Goal: Task Accomplishment & Management: Manage account settings

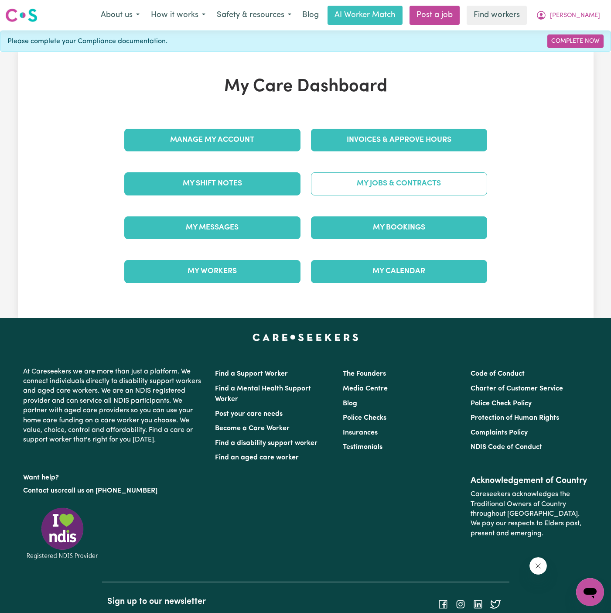
click at [445, 179] on link "My Jobs & Contracts" at bounding box center [399, 183] width 176 height 23
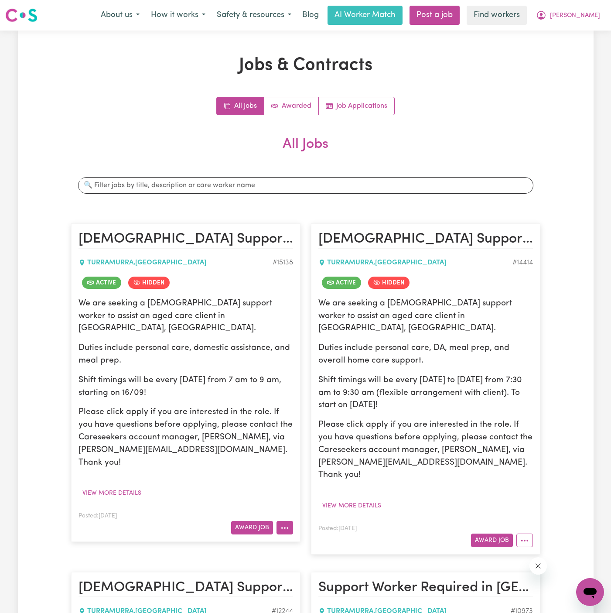
click at [285, 523] on icon "More options" at bounding box center [284, 527] width 9 height 9
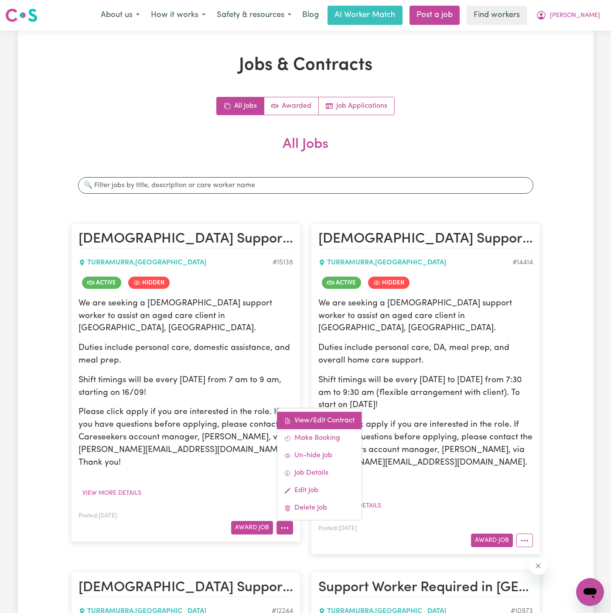
click at [331, 412] on link "View/Edit Contract" at bounding box center [319, 420] width 85 height 17
select select "WEEKDAY_DAYTIME"
select select "ASSISTANCE_SELF_CARE"
select select "ONE"
select select "WEEKDAY_EVENING"
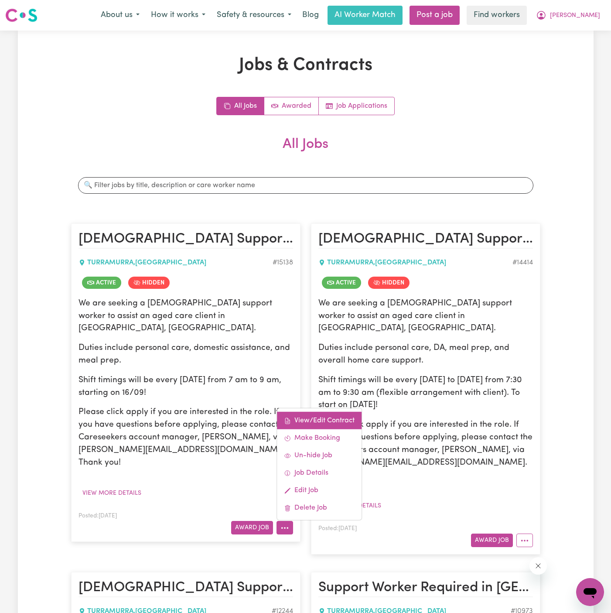
select select "ASSISTANCE_SELF_CARE"
select select "ONE"
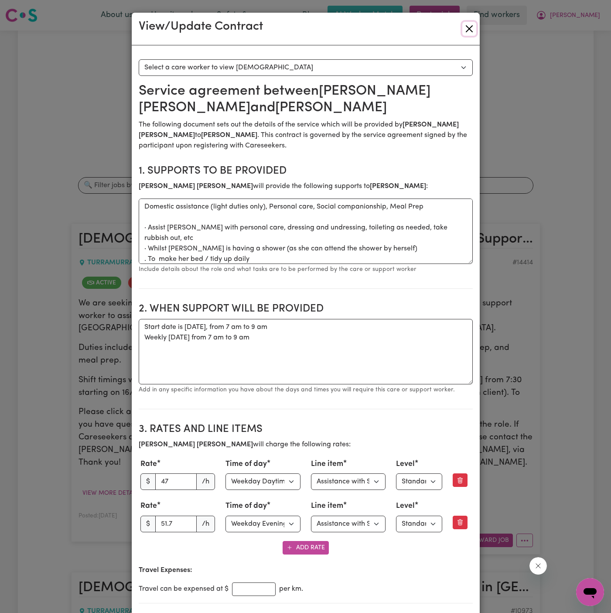
click at [471, 24] on button "Close" at bounding box center [469, 29] width 14 height 14
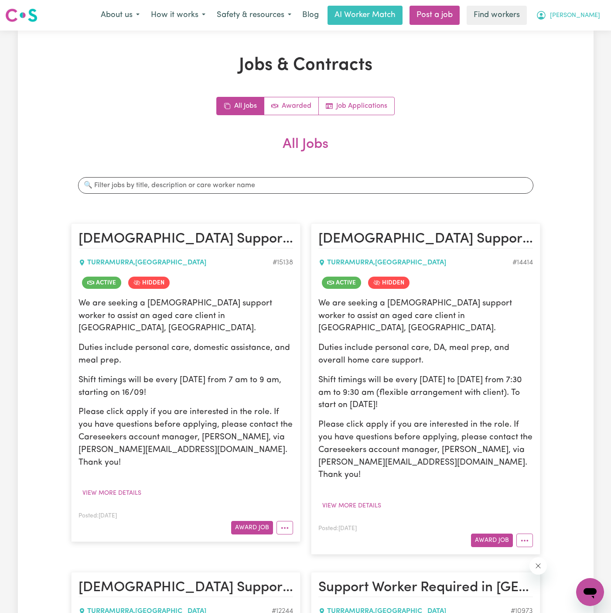
click at [595, 11] on span "[PERSON_NAME]" at bounding box center [575, 16] width 50 height 10
click at [589, 46] on link "Logout" at bounding box center [571, 50] width 69 height 17
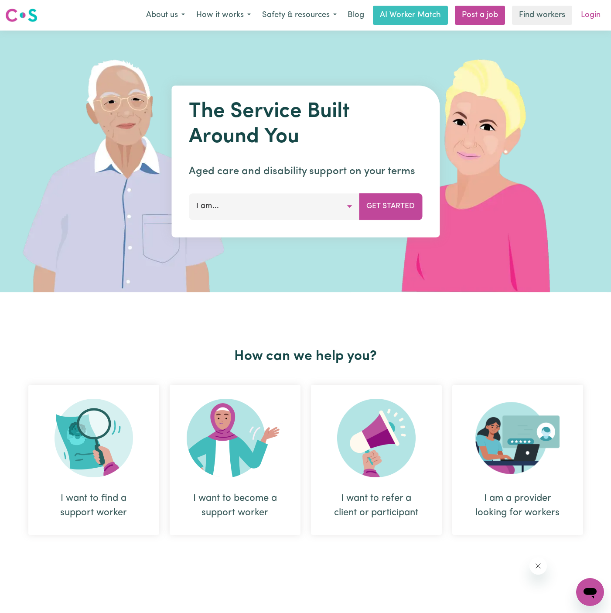
click at [594, 13] on link "Login" at bounding box center [591, 15] width 30 height 19
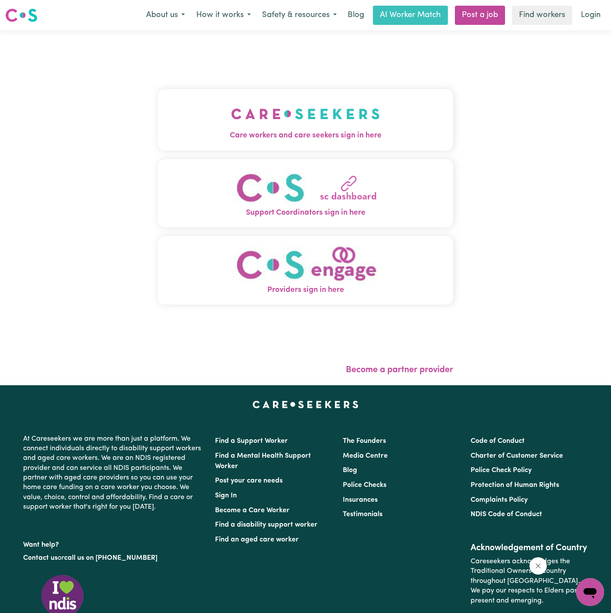
click at [293, 93] on button "Care workers and care seekers sign in here" at bounding box center [305, 119] width 295 height 61
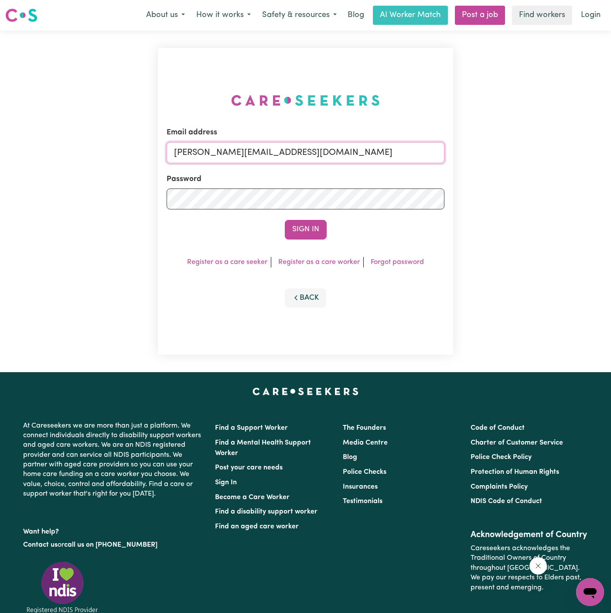
click at [360, 152] on input "[PERSON_NAME][EMAIL_ADDRESS][DOMAIN_NAME]" at bounding box center [306, 152] width 278 height 21
drag, startPoint x: 219, startPoint y: 151, endPoint x: 535, endPoint y: 150, distance: 315.8
click at [535, 150] on div "Email address [EMAIL_ADDRESS][DOMAIN_NAME] Password Sign In Register as a care …" at bounding box center [305, 202] width 611 height 342
type input "superuser~[EMAIL_ADDRESS][DOMAIN_NAME]"
click at [285, 220] on button "Sign In" at bounding box center [306, 229] width 42 height 19
